Goal: Information Seeking & Learning: Learn about a topic

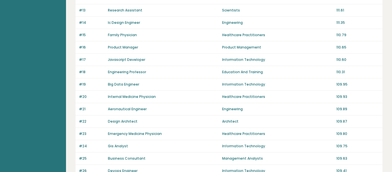
scroll to position [436, 0]
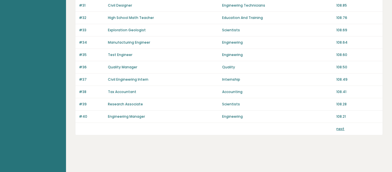
click at [337, 127] on link "next" at bounding box center [341, 128] width 8 height 5
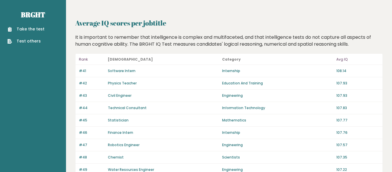
scroll to position [436, 0]
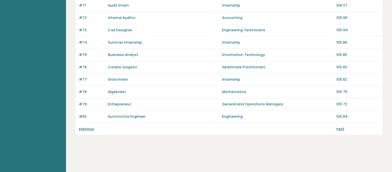
click at [343, 130] on link "next" at bounding box center [341, 128] width 8 height 5
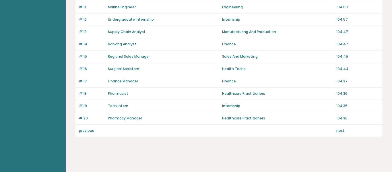
scroll to position [436, 0]
